Goal: Use online tool/utility: Utilize a website feature to perform a specific function

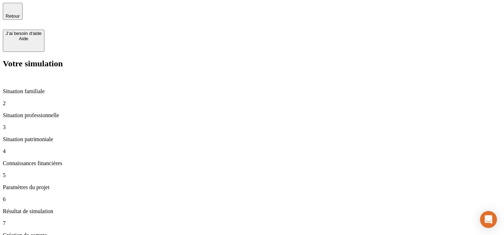
click at [42, 88] on p "Situation familiale" at bounding box center [252, 91] width 499 height 6
click at [50, 112] on p "Situation professionnelle" at bounding box center [252, 115] width 499 height 6
type input "3 000"
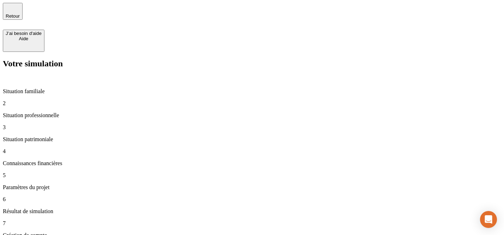
click at [41, 88] on p "Situation familiale" at bounding box center [252, 91] width 499 height 6
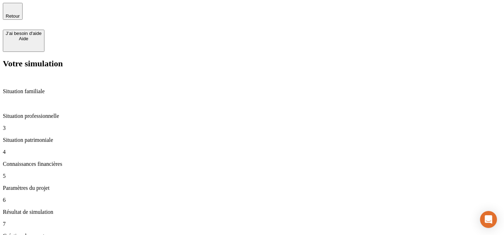
type input "1 000"
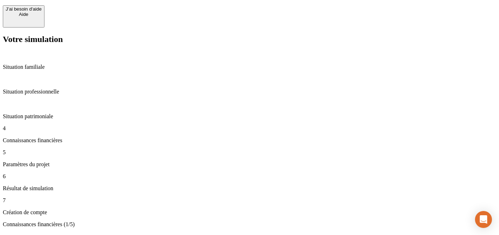
scroll to position [30, 0]
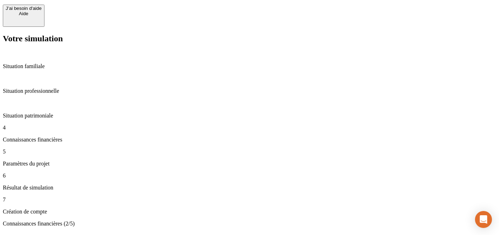
scroll to position [25, 0]
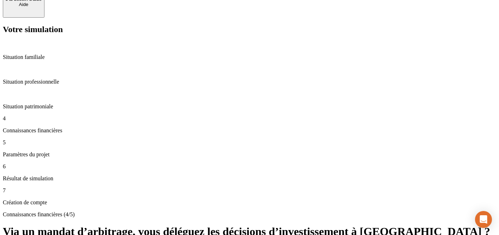
scroll to position [35, 0]
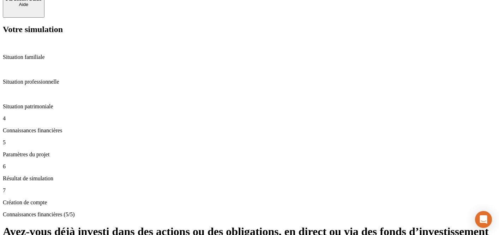
scroll to position [36, 0]
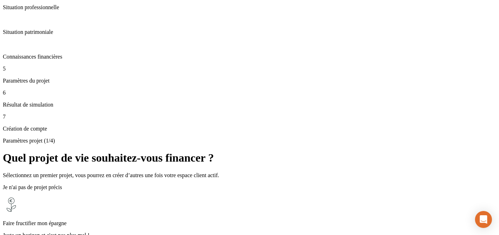
scroll to position [69, 0]
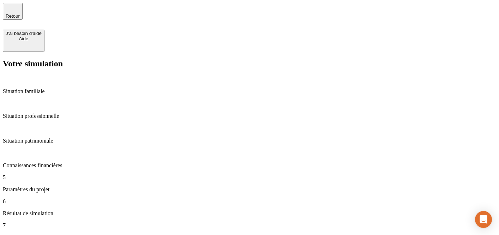
type input "30"
type input "1"
type input "5"
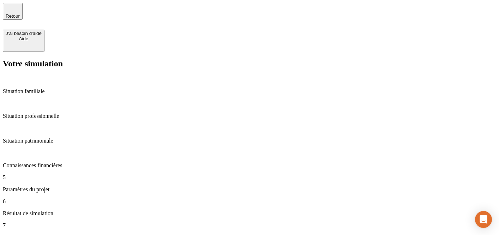
drag, startPoint x: 220, startPoint y: 128, endPoint x: 136, endPoint y: 129, distance: 84.3
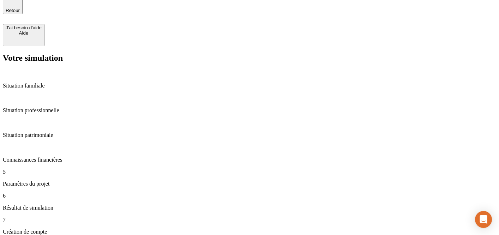
scroll to position [12, 0]
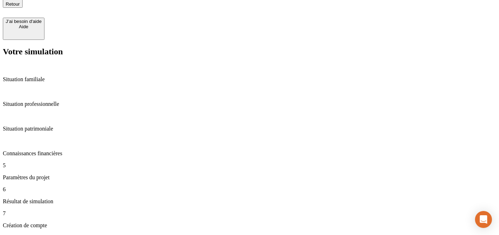
drag, startPoint x: 186, startPoint y: 121, endPoint x: 121, endPoint y: 113, distance: 65.4
type input "1 000"
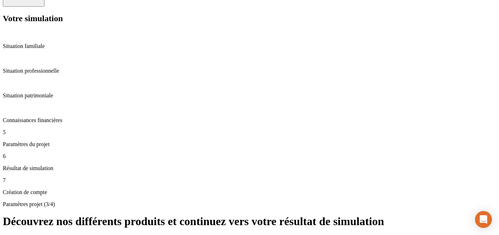
scroll to position [110, 0]
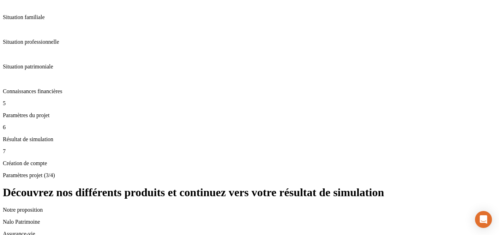
scroll to position [139, 0]
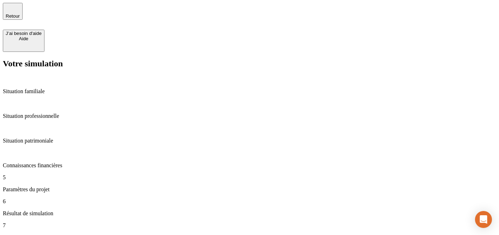
scroll to position [115, 0]
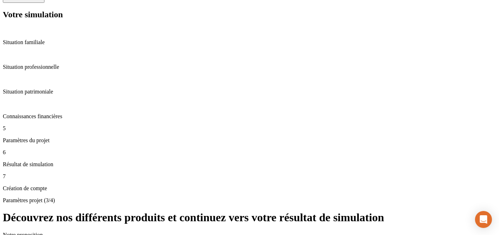
scroll to position [59, 0]
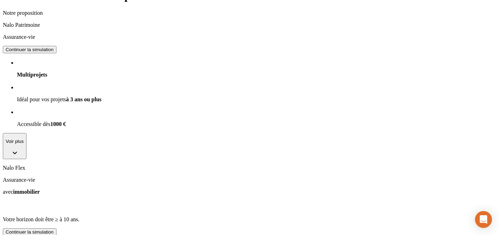
scroll to position [289, 0]
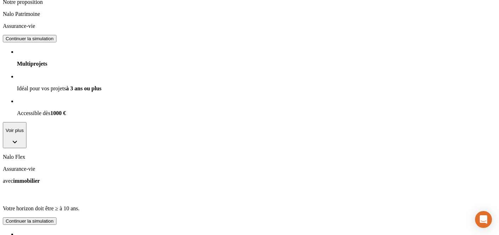
scroll to position [289, 0]
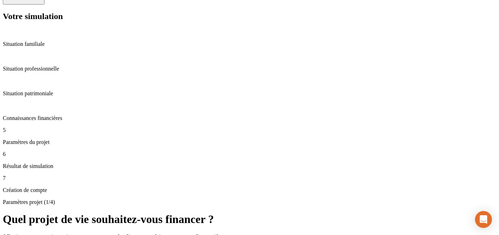
scroll to position [142, 0]
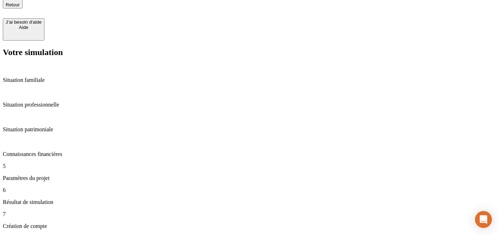
scroll to position [12, 0]
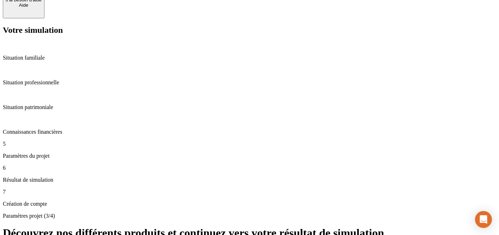
scroll to position [45, 0]
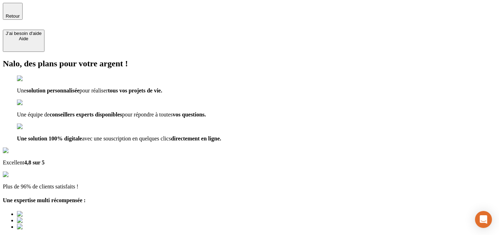
type input "lucas.agullo@nalo.fr"
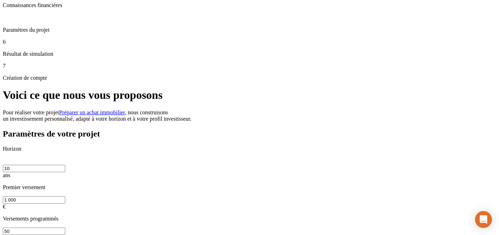
scroll to position [165, 0]
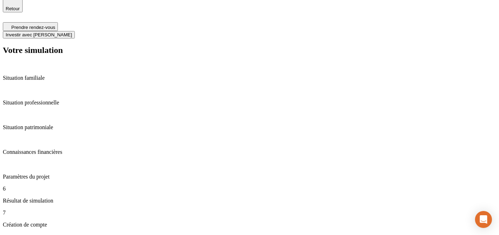
scroll to position [0, 0]
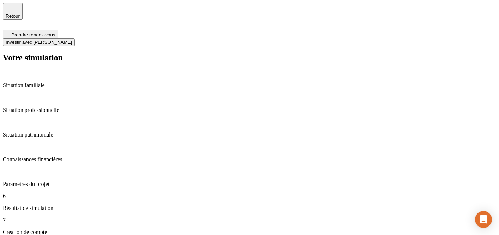
click at [63, 181] on p "Paramètres du projet" at bounding box center [249, 184] width 493 height 6
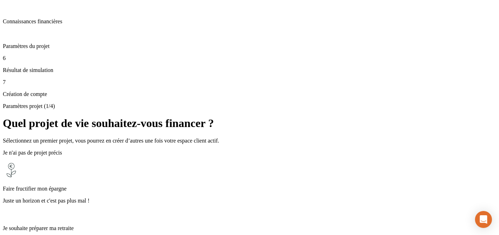
scroll to position [146, 0]
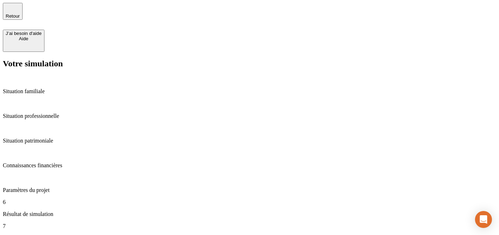
click at [57, 211] on p "Résultat de simulation" at bounding box center [249, 214] width 493 height 6
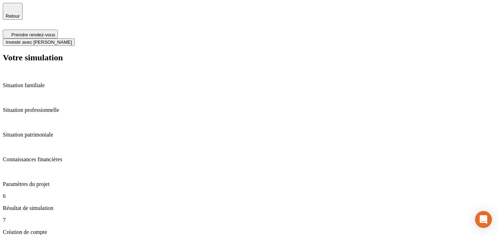
click at [62, 132] on p "Situation patrimoniale" at bounding box center [249, 135] width 493 height 6
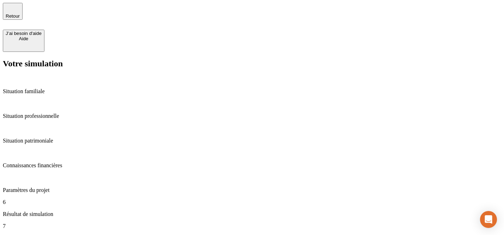
click at [46, 113] on p "Situation professionnelle" at bounding box center [252, 116] width 499 height 6
click at [41, 88] on p "Situation familiale" at bounding box center [252, 91] width 499 height 6
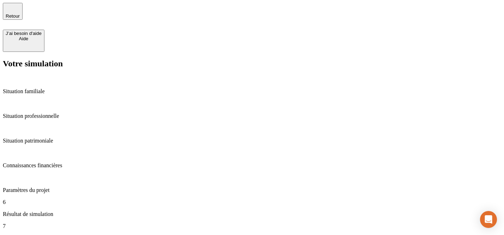
click at [61, 138] on p "Situation patrimoniale" at bounding box center [252, 141] width 499 height 6
click at [46, 162] on p "Connaissances financières" at bounding box center [252, 165] width 499 height 6
click at [47, 113] on p "Situation professionnelle" at bounding box center [249, 116] width 493 height 6
click at [48, 187] on p "Paramètres du projet" at bounding box center [252, 190] width 499 height 6
click at [48, 162] on p "Connaissances financières" at bounding box center [249, 165] width 493 height 6
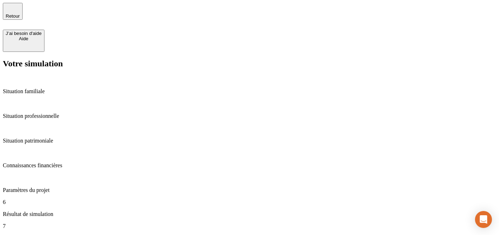
click at [50, 187] on p "Paramètres du projet" at bounding box center [249, 190] width 493 height 6
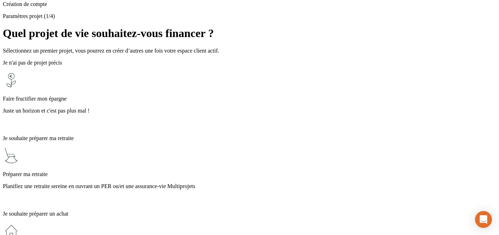
scroll to position [62, 0]
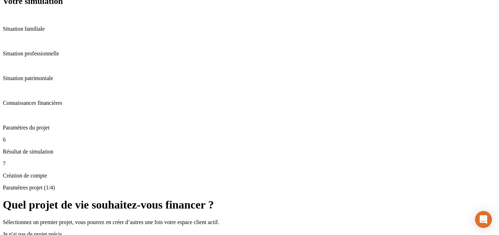
click at [33, 155] on p "Résultat de simulation" at bounding box center [249, 152] width 493 height 6
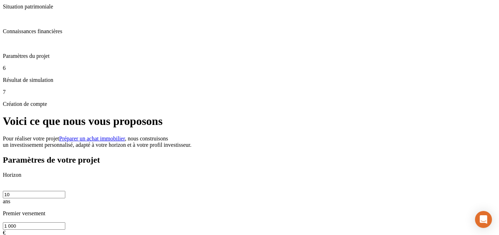
scroll to position [128, 0]
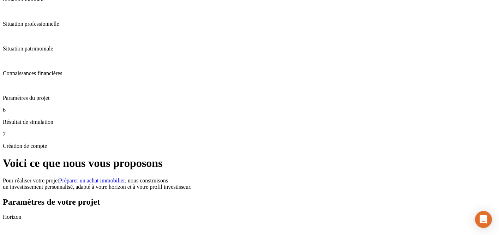
scroll to position [86, 0]
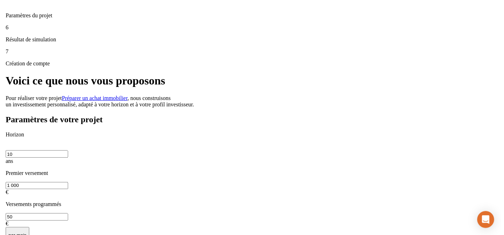
scroll to position [170, 0]
